Goal: Transaction & Acquisition: Subscribe to service/newsletter

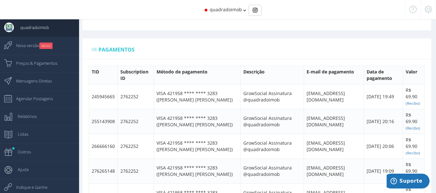
scroll to position [328, 0]
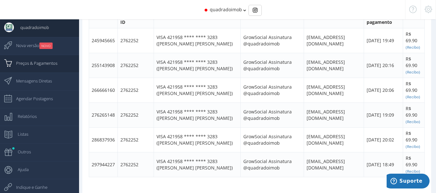
click at [26, 65] on span "Preços & Pagamentos" at bounding box center [34, 63] width 48 height 16
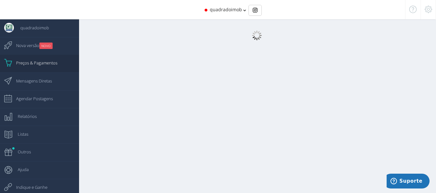
scroll to position [6, 0]
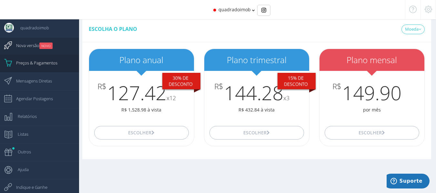
click at [15, 45] on span "Nova versão NOVO" at bounding box center [31, 45] width 43 height 16
